Goal: Check status: Check status

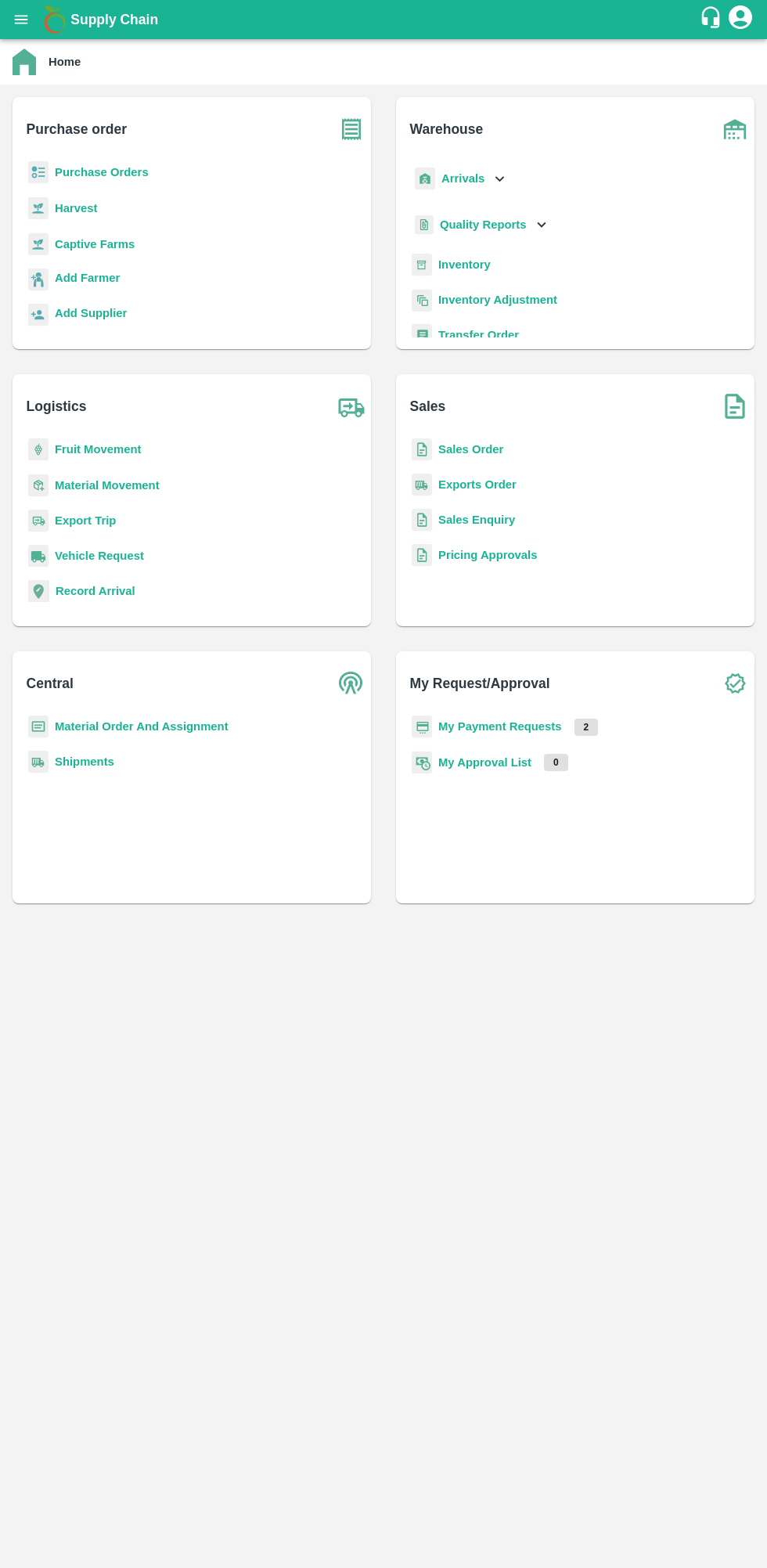
click at [503, 725] on b "My Payment Requests" at bounding box center [500, 725] width 124 height 12
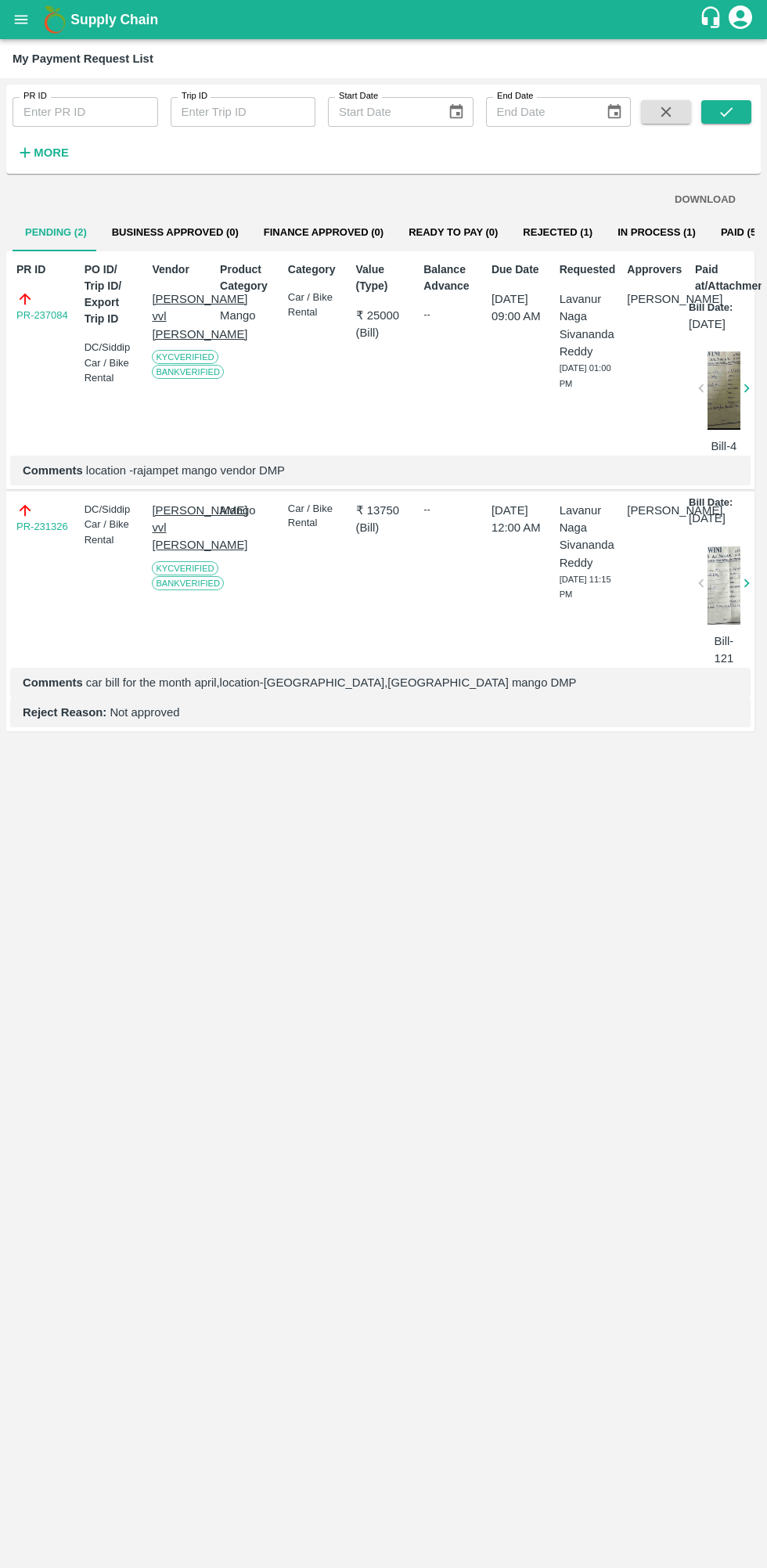
click at [521, 231] on button "Rejected (1)" at bounding box center [558, 232] width 95 height 37
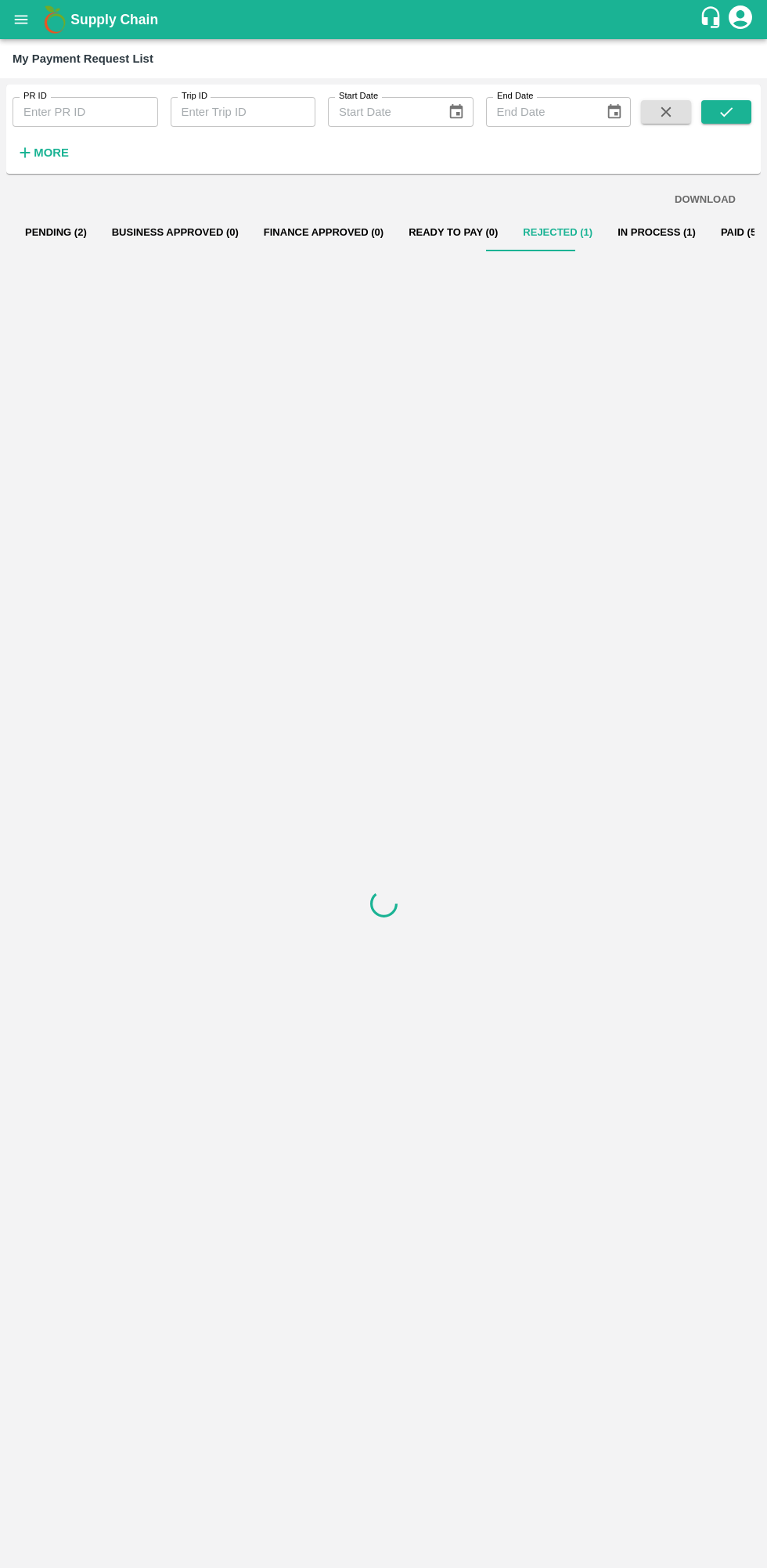
click at [640, 231] on button "In Process (1)" at bounding box center [657, 232] width 104 height 37
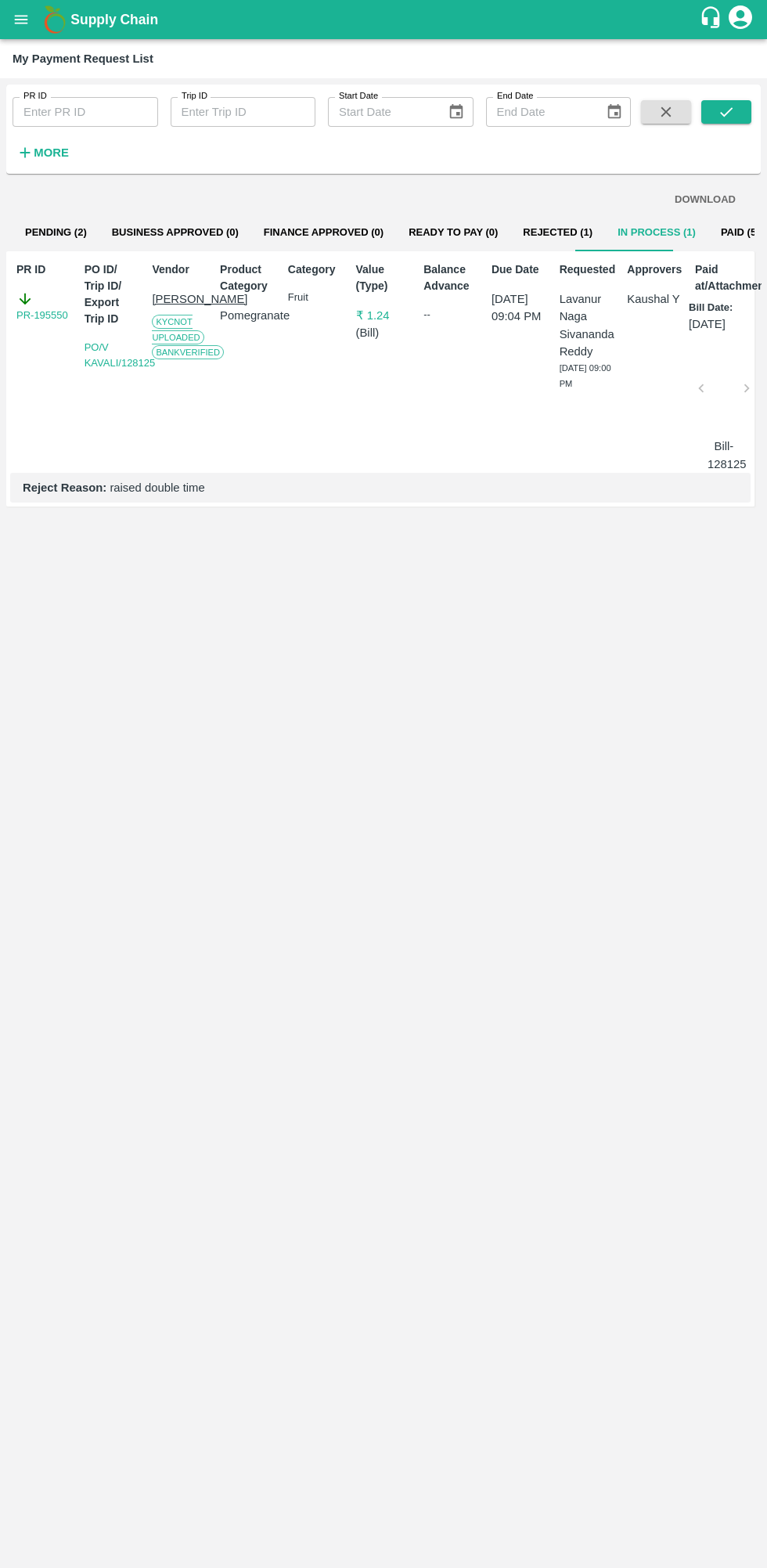
click at [511, 246] on button "Rejected (1)" at bounding box center [558, 232] width 95 height 37
click at [179, 232] on button "Business Approved (0)" at bounding box center [176, 232] width 152 height 37
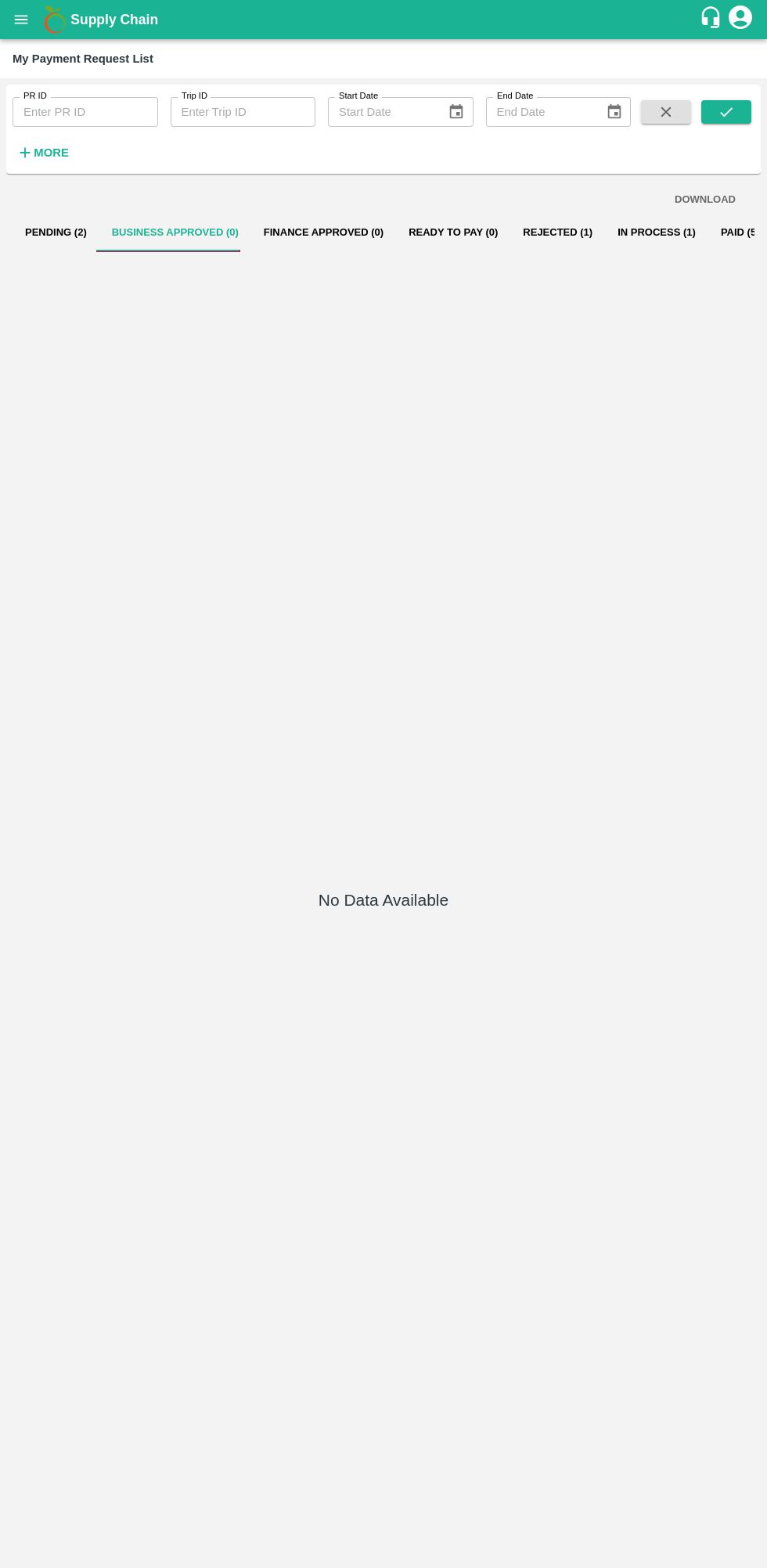
click at [62, 231] on button "Pending (2)" at bounding box center [56, 232] width 87 height 37
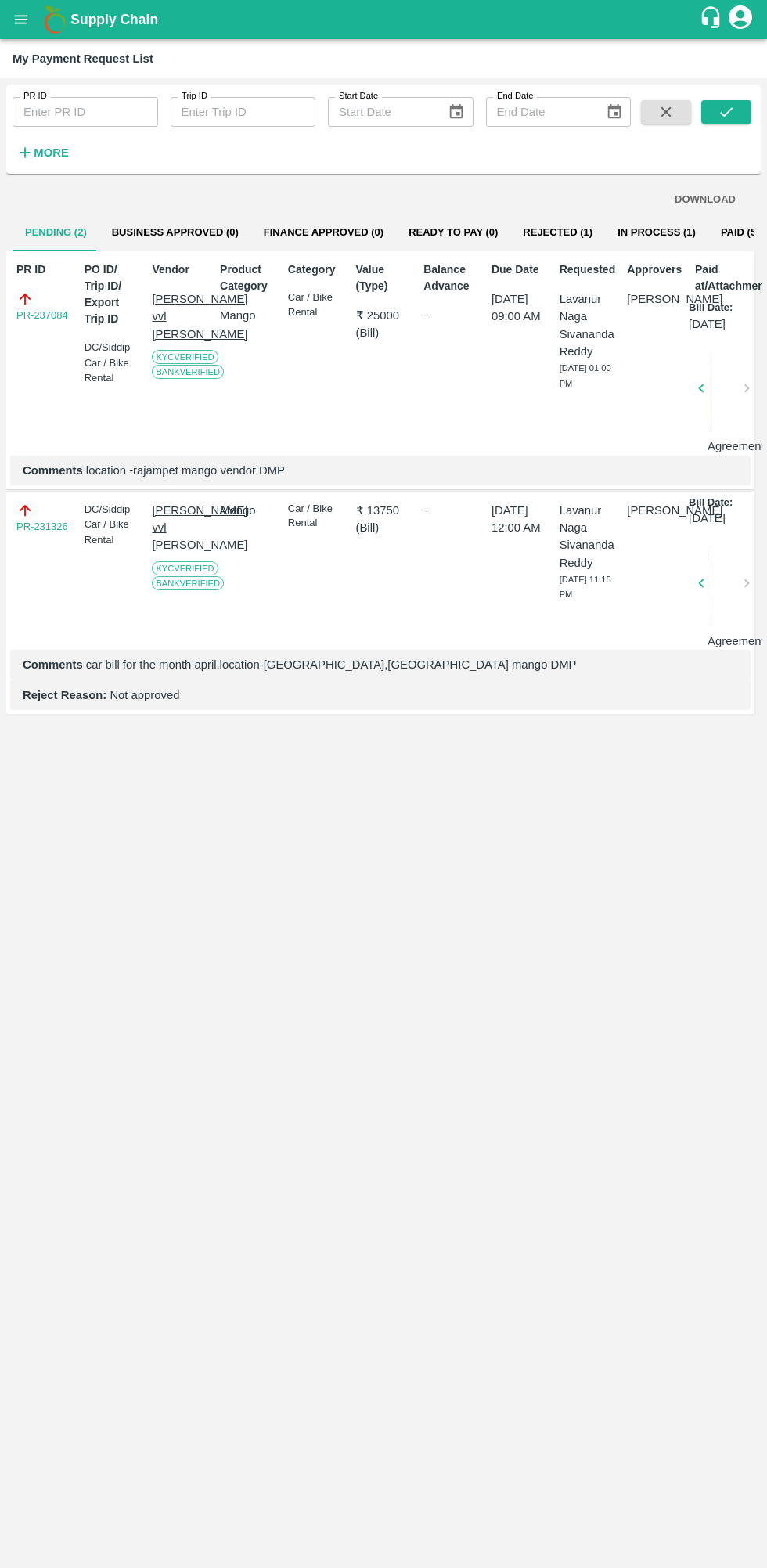
click at [708, 239] on button "Paid (526)" at bounding box center [746, 232] width 75 height 37
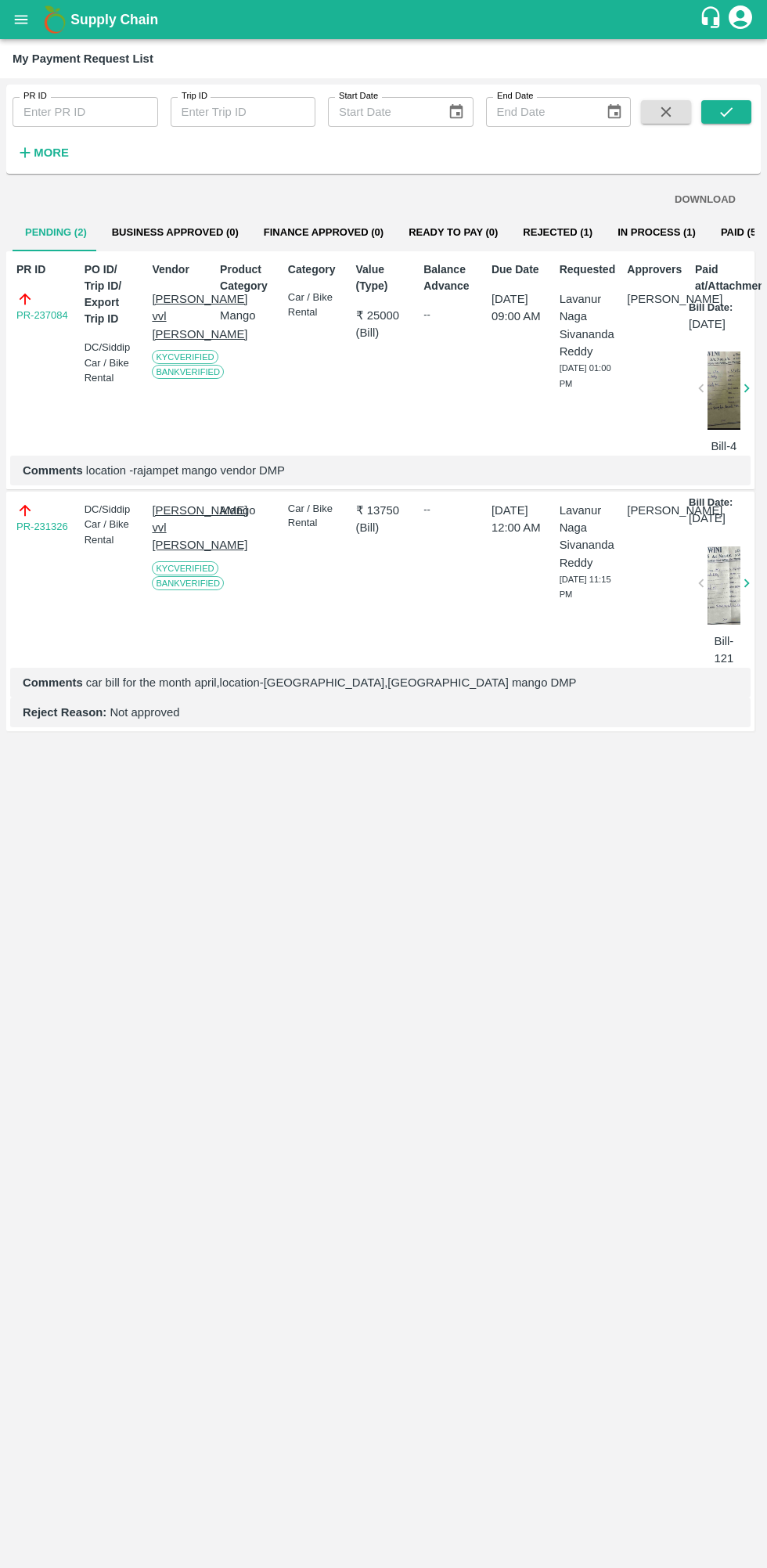
click at [26, 322] on link "PR-237084" at bounding box center [42, 316] width 52 height 15
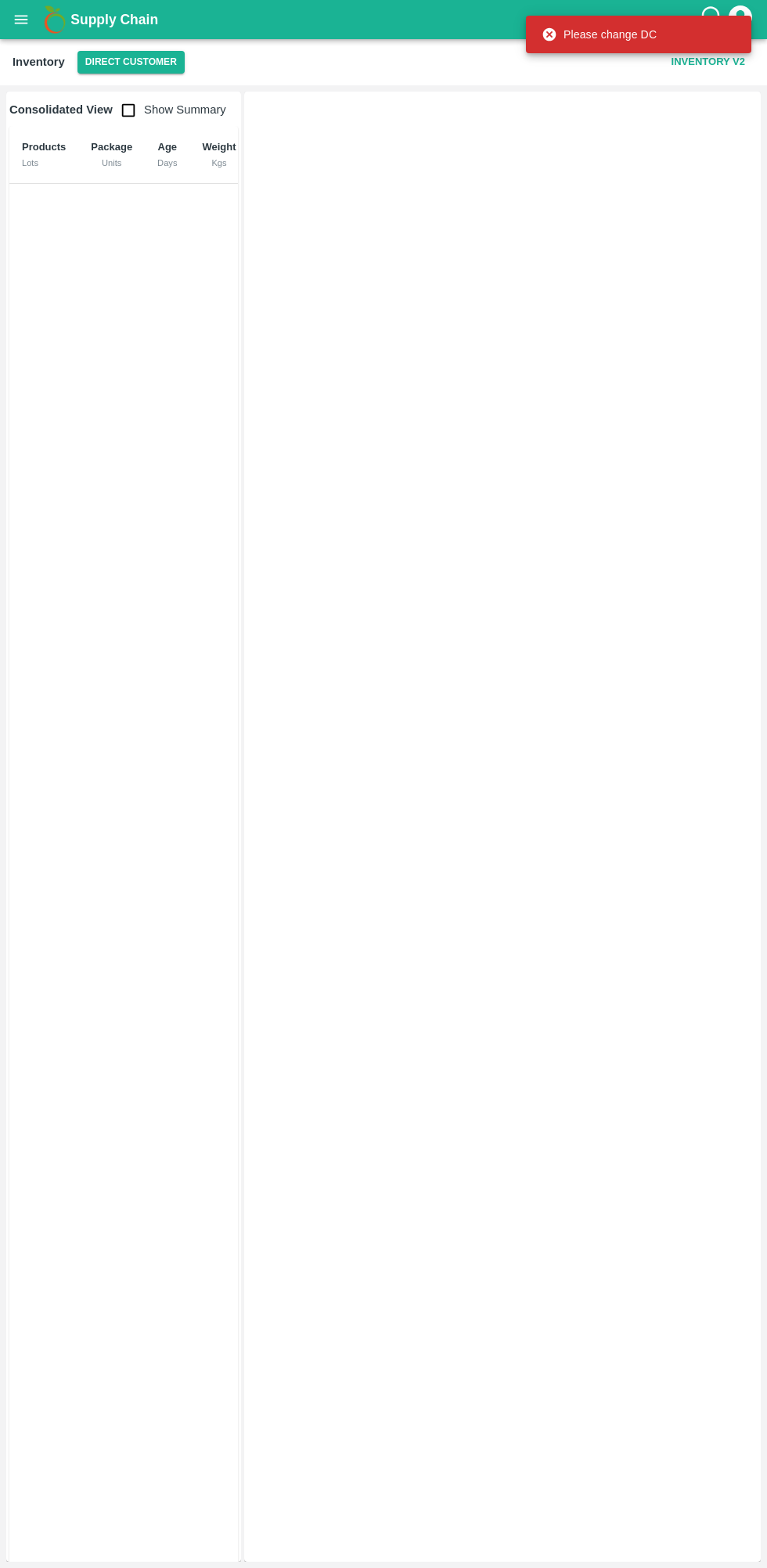
click at [33, 15] on button "open drawer" at bounding box center [21, 20] width 36 height 36
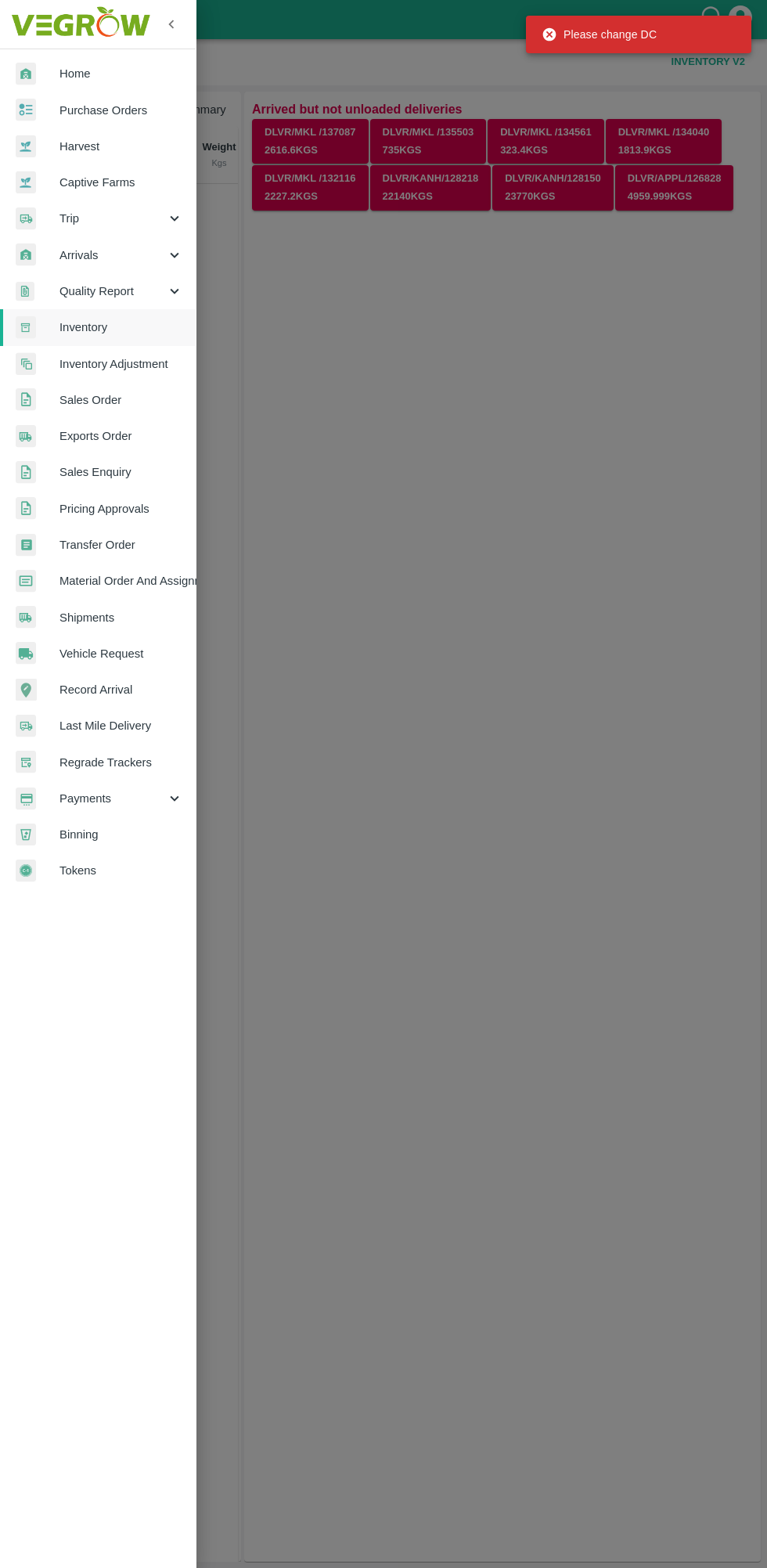
click at [49, 127] on link "Purchase Orders" at bounding box center [98, 110] width 196 height 36
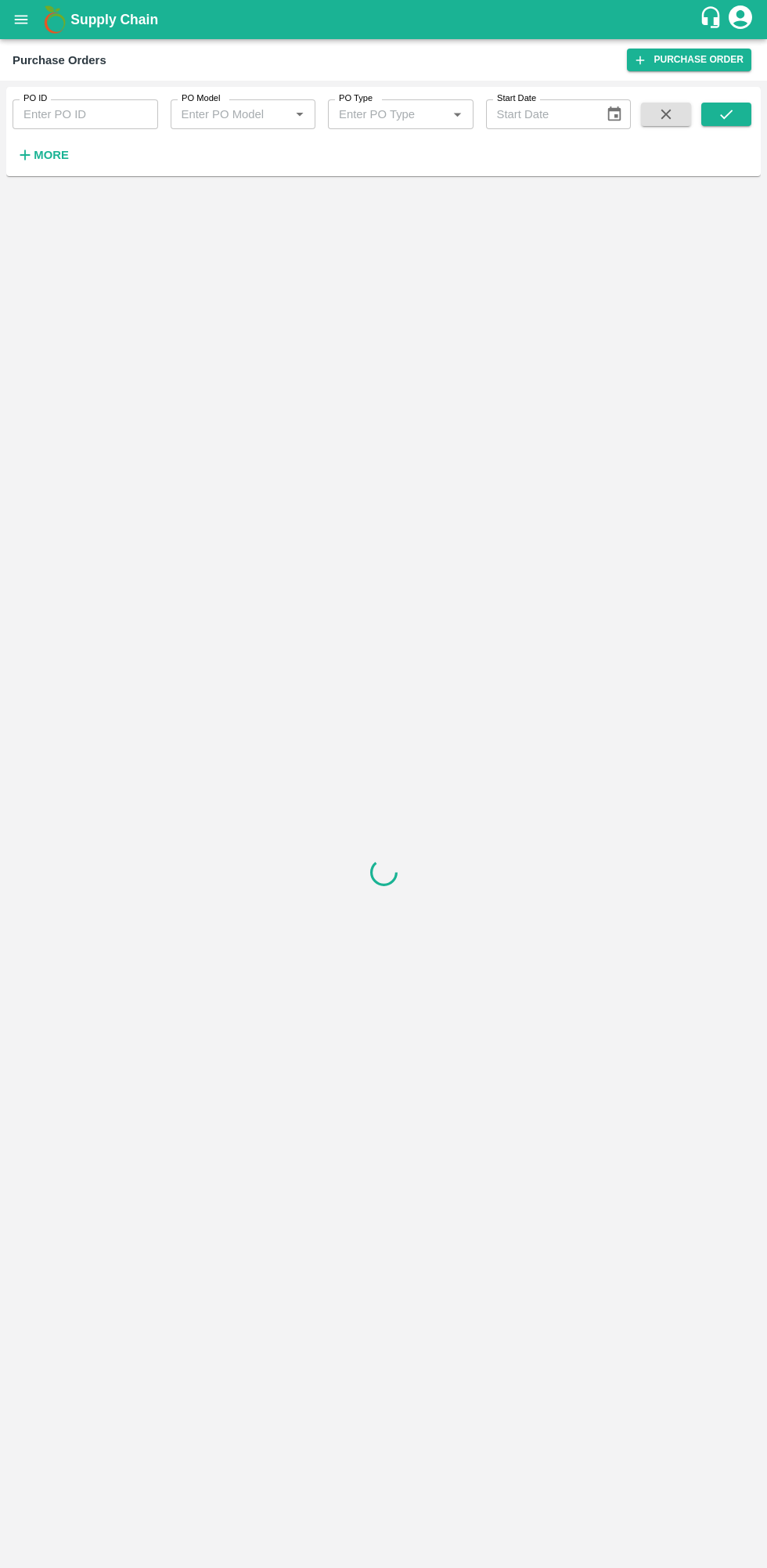
click at [32, 157] on icon "button" at bounding box center [25, 155] width 17 height 17
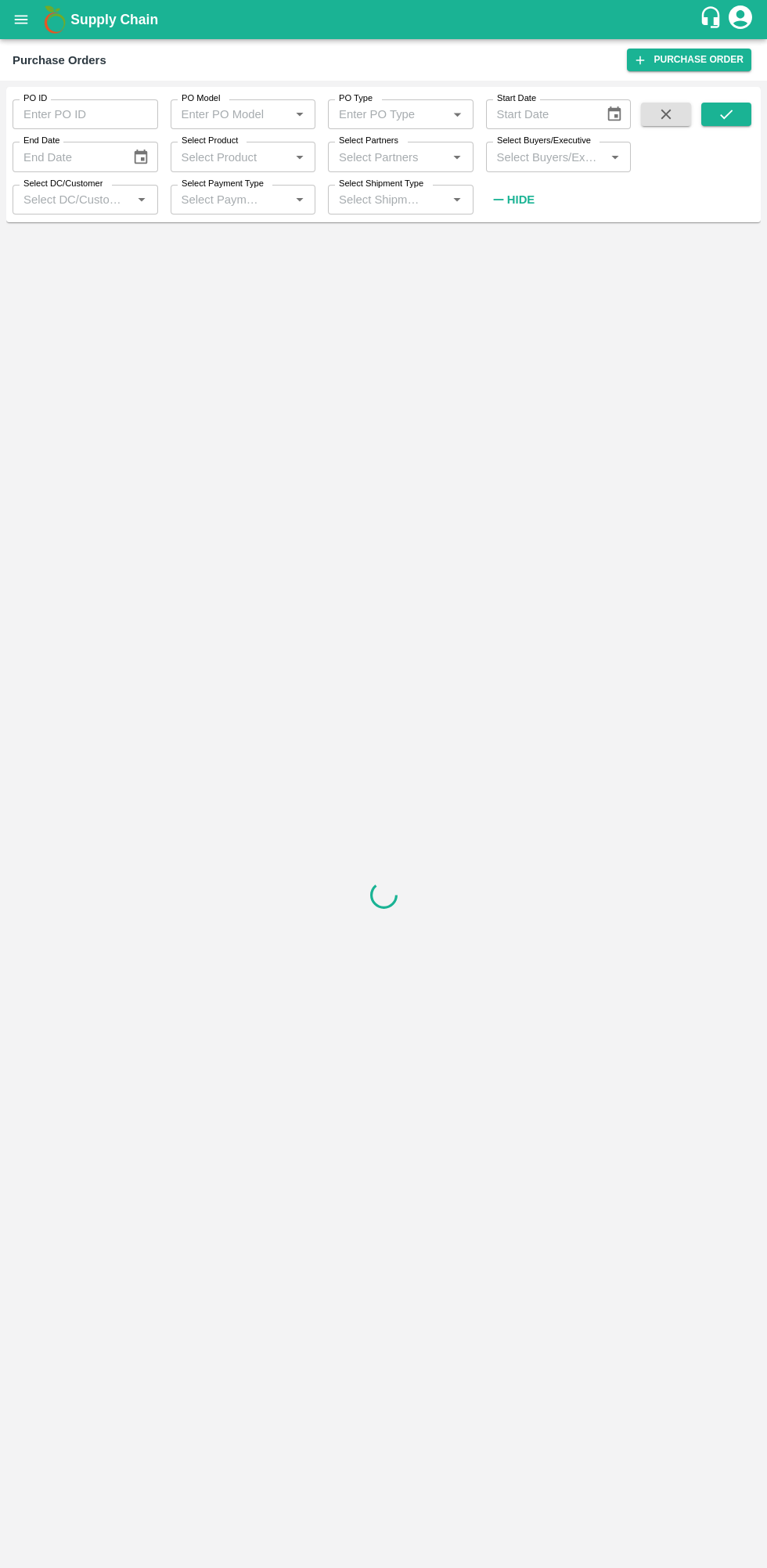
click at [561, 156] on input "Select Buyers/Executive" at bounding box center [545, 156] width 110 height 20
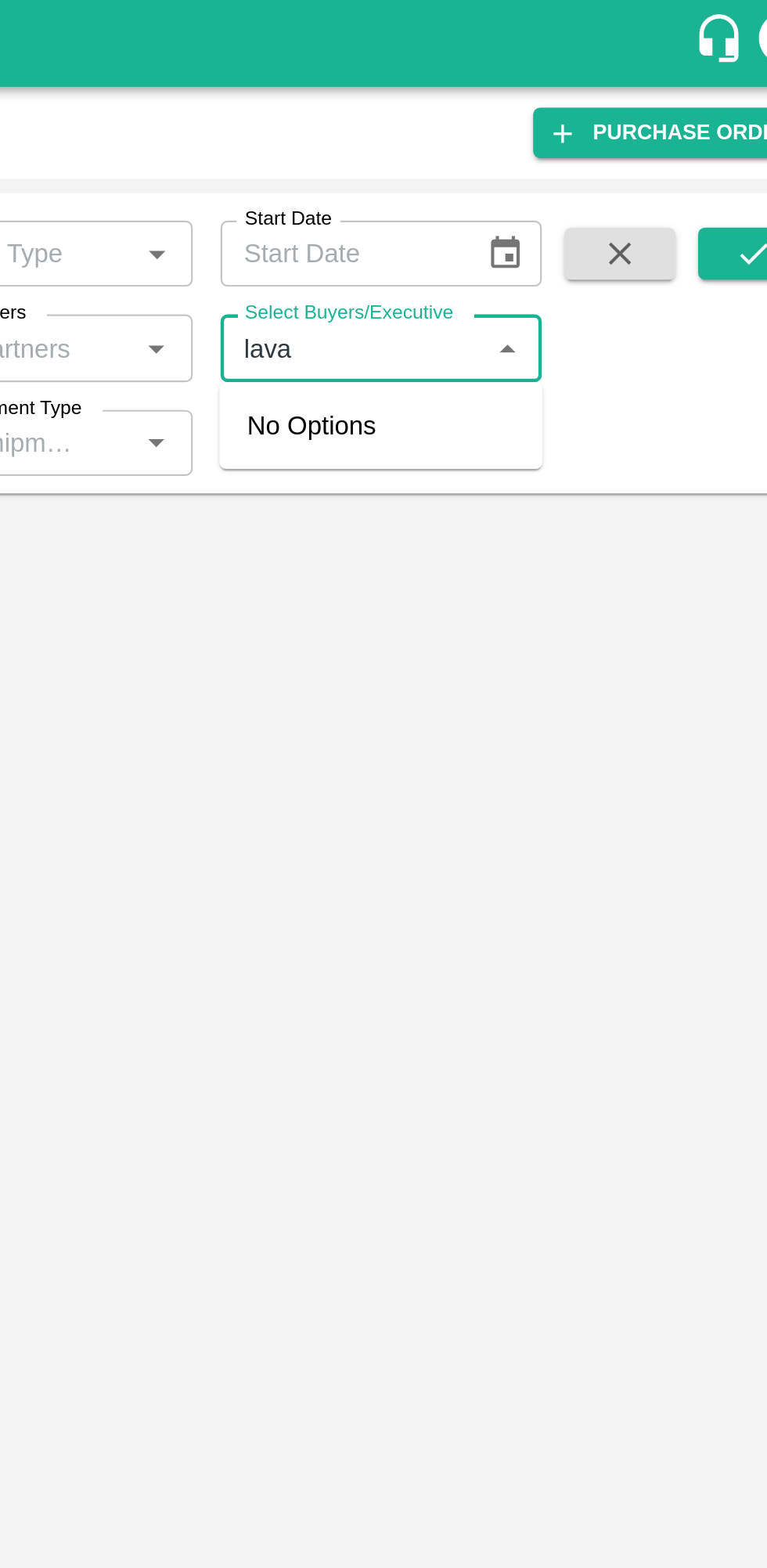
type input "lavan"
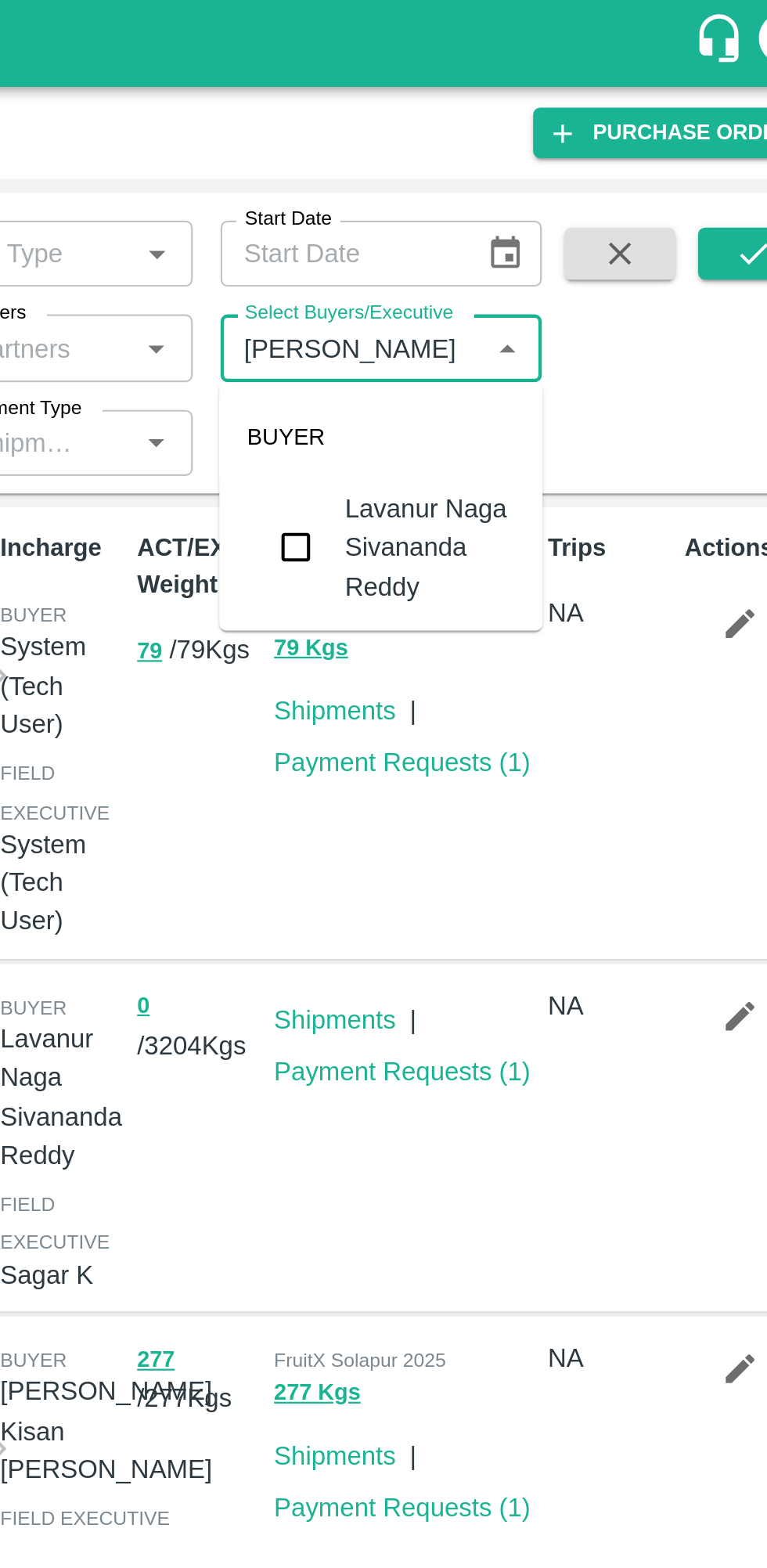
click at [560, 239] on div "Lavanur Naga Sivananda Reddy" at bounding box center [581, 247] width 77 height 53
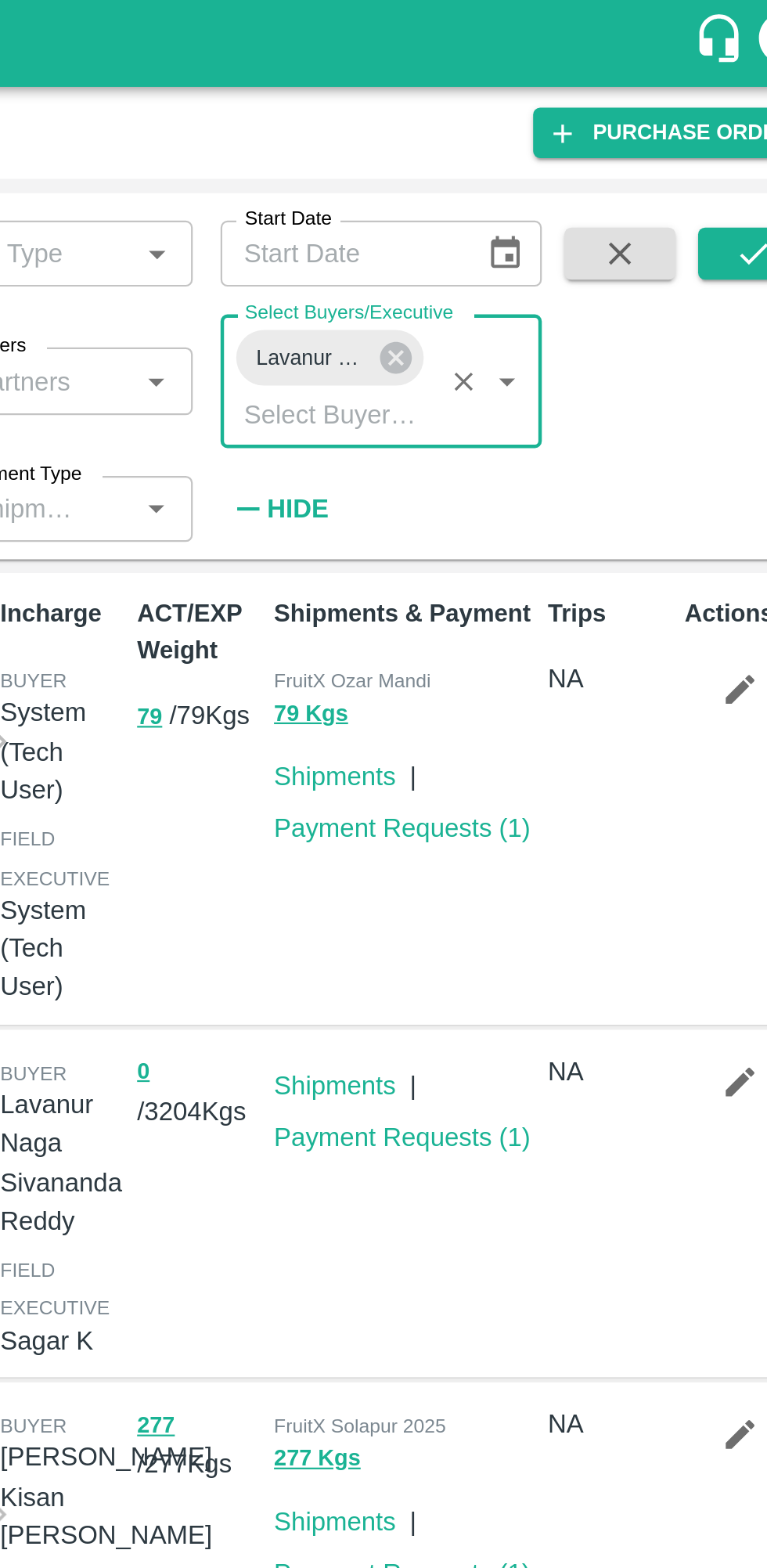
click at [724, 116] on icon "submit" at bounding box center [727, 114] width 17 height 17
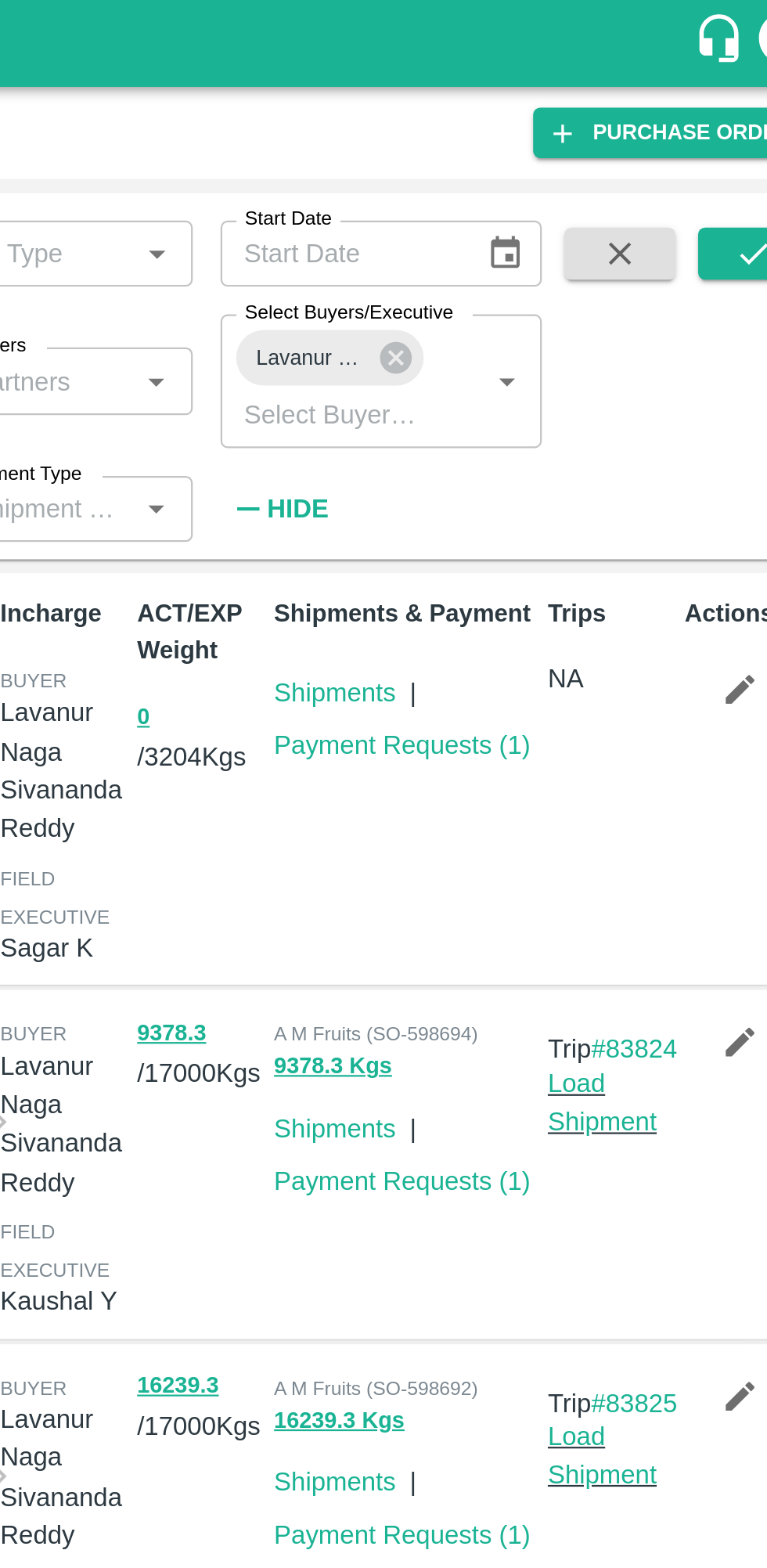
click at [614, 338] on link "Payment Requests ( 1 )" at bounding box center [568, 335] width 116 height 12
